Goal: Task Accomplishment & Management: Use online tool/utility

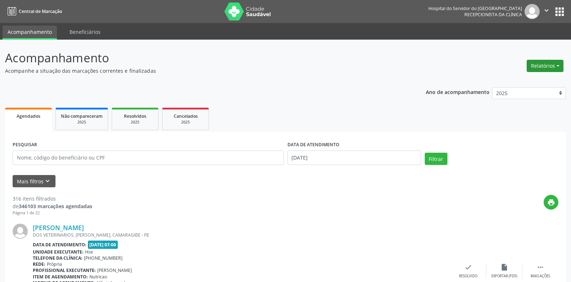
click at [552, 64] on button "Relatórios" at bounding box center [545, 66] width 37 height 12
click at [537, 81] on link "Agendamentos" at bounding box center [524, 81] width 77 height 10
select select "8"
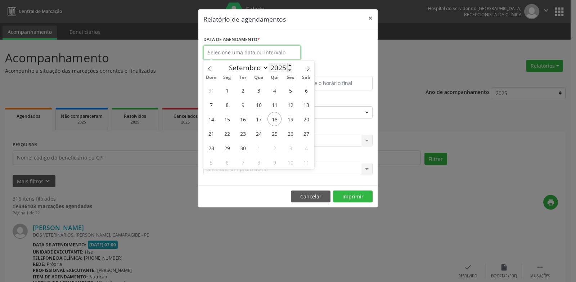
click at [277, 57] on input "text" at bounding box center [252, 52] width 97 height 14
click at [272, 124] on span "18" at bounding box center [275, 119] width 14 height 14
type input "[DATE]"
click at [275, 119] on span "18" at bounding box center [275, 119] width 14 height 14
click at [275, 119] on div "ESPECIALIDADE Seleciona uma especialidade Todas as especialidades Alergologia A…" at bounding box center [288, 109] width 173 height 28
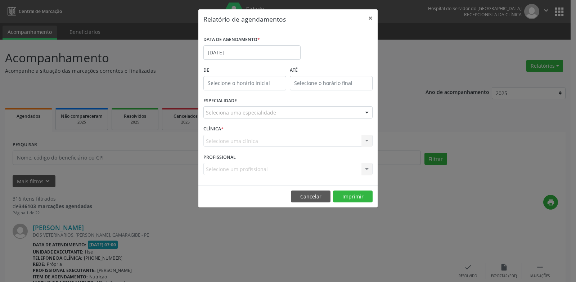
click at [280, 111] on div "Seleciona uma especialidade" at bounding box center [288, 112] width 169 height 12
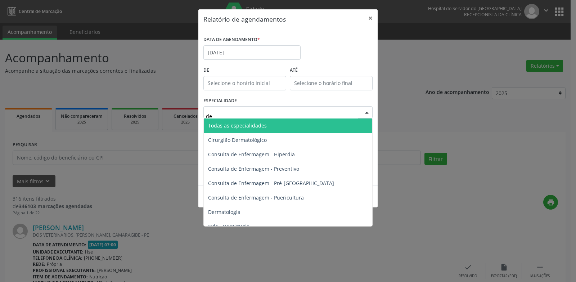
type input "der"
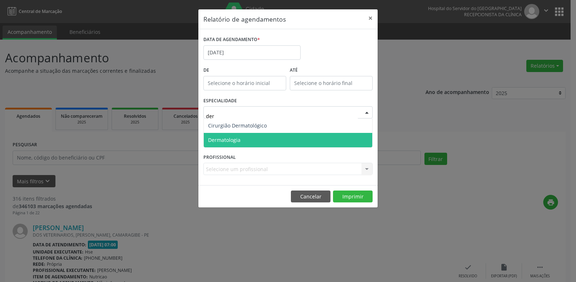
click at [270, 135] on span "Dermatologia" at bounding box center [288, 140] width 169 height 14
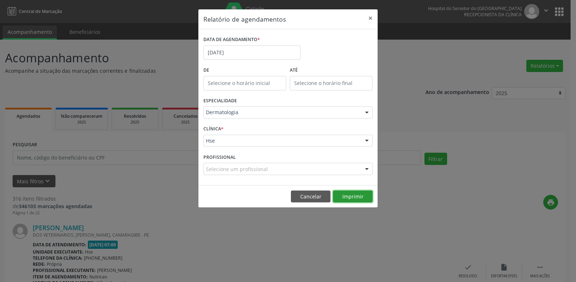
click at [347, 197] on button "Imprimir" at bounding box center [353, 197] width 40 height 12
